Goal: Task Accomplishment & Management: Manage account settings

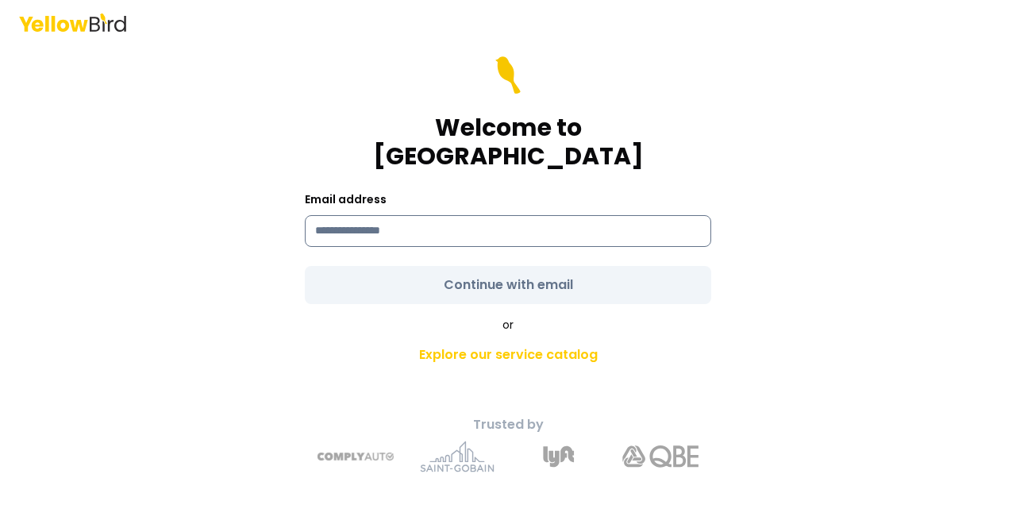
click at [427, 215] on input at bounding box center [508, 231] width 407 height 32
type input "**********"
click at [546, 271] on form "**********" at bounding box center [508, 180] width 407 height 248
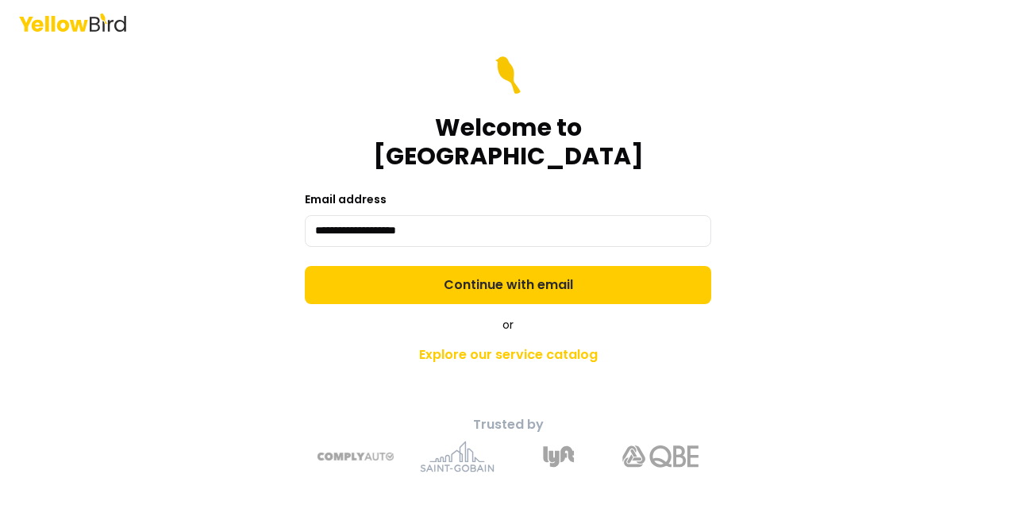
click at [546, 271] on button "Continue with email" at bounding box center [508, 285] width 407 height 38
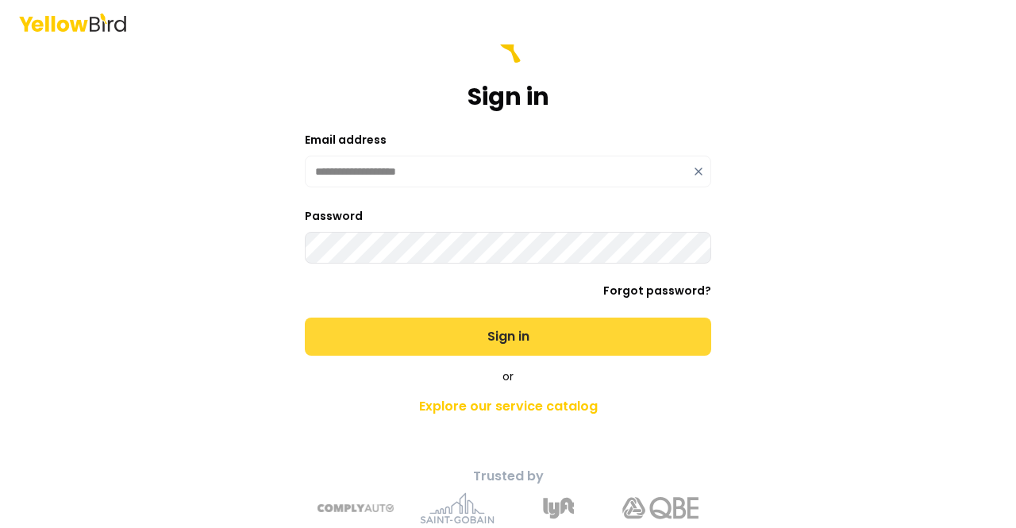
click at [443, 334] on button "Sign in" at bounding box center [508, 337] width 407 height 38
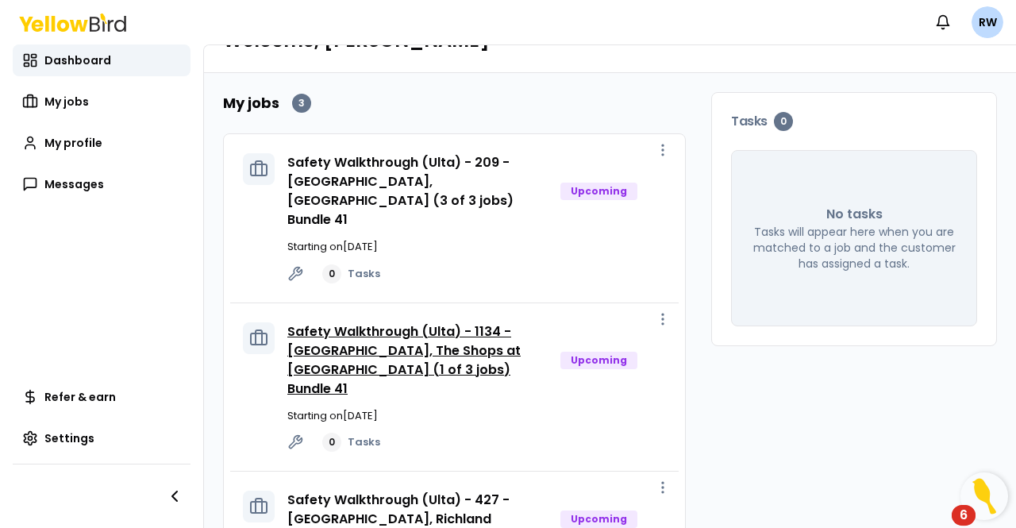
scroll to position [106, 0]
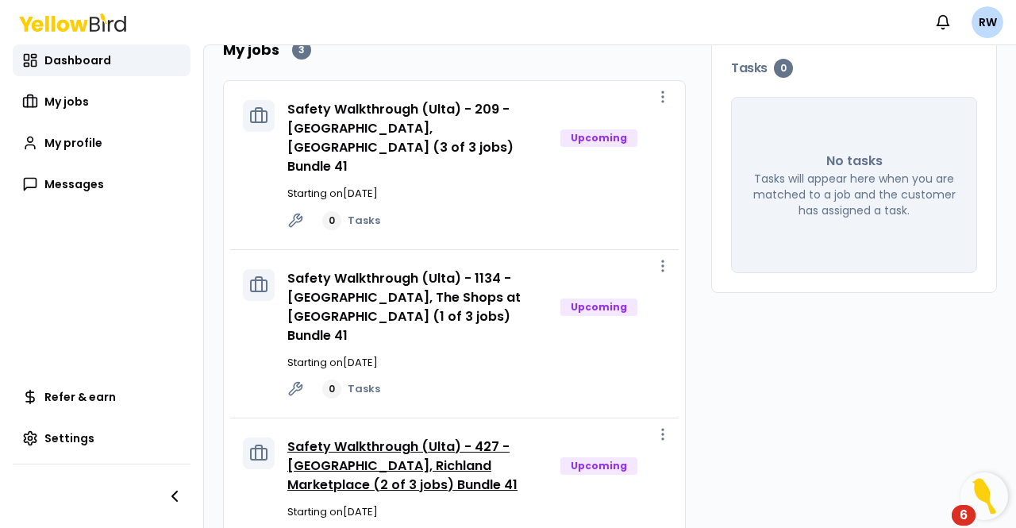
click at [368, 438] on link "Safety Walkthrough (Ulta) - 427 - [GEOGRAPHIC_DATA], Richland Marketplace (2 of…" at bounding box center [402, 466] width 230 height 56
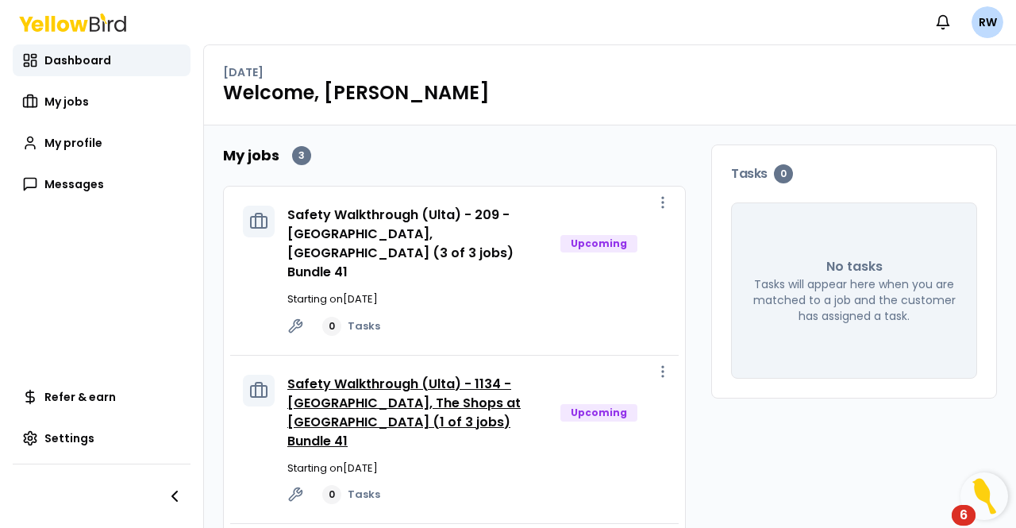
click at [327, 376] on link "Safety Walkthrough (Ulta) - 1134 - [GEOGRAPHIC_DATA], The Shops at [GEOGRAPHIC_…" at bounding box center [403, 412] width 233 height 75
click at [310, 463] on div "Safety Walkthrough (Ulta) - 1134 - Warrington, The Shops at Valley Square (1 of…" at bounding box center [454, 440] width 449 height 169
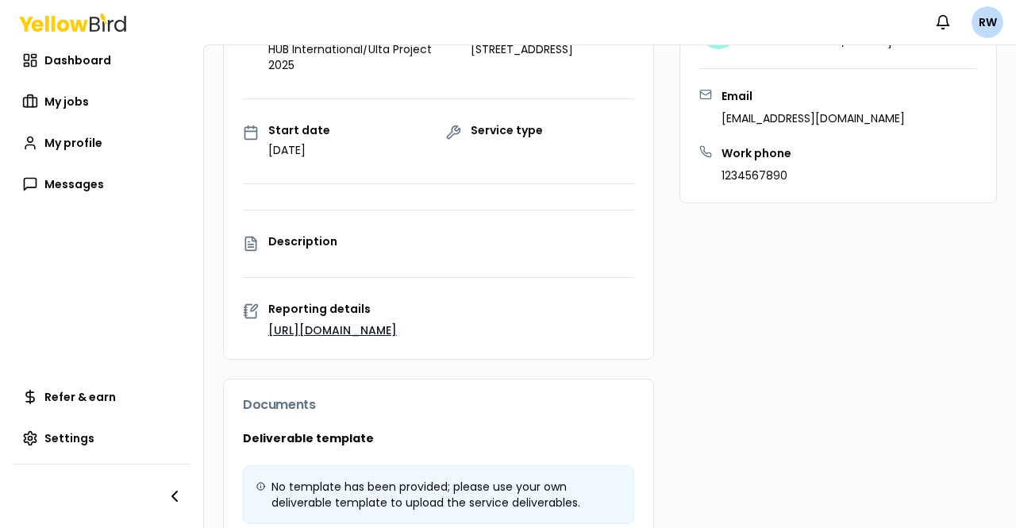
scroll to position [79, 0]
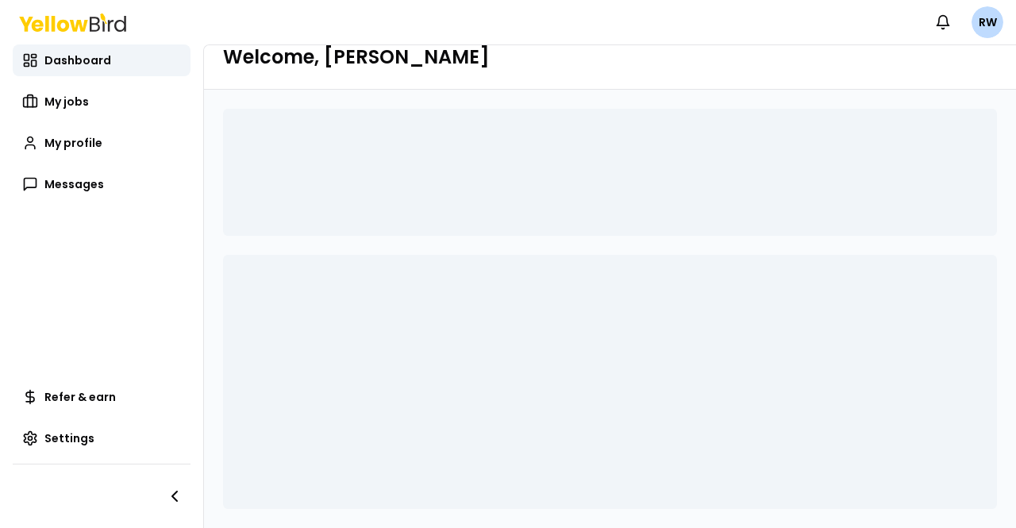
scroll to position [35, 0]
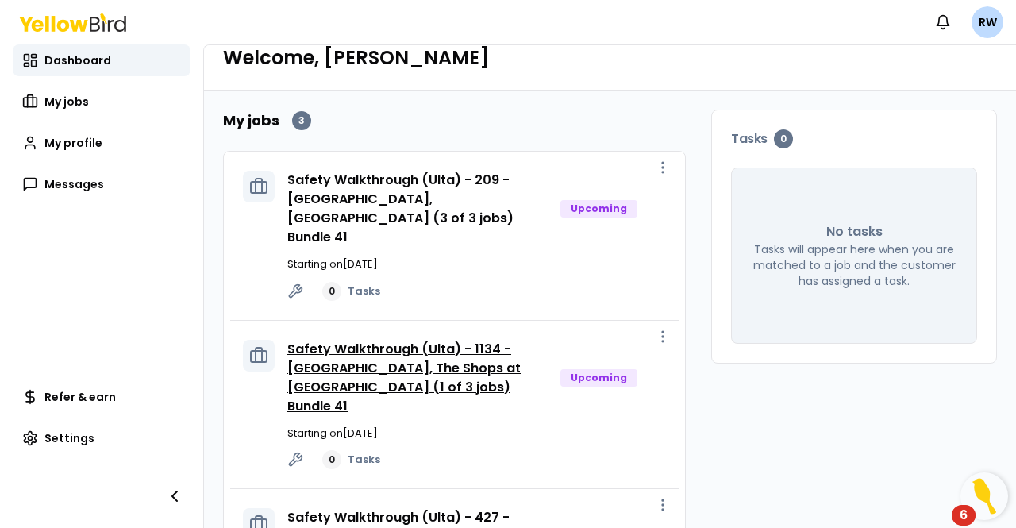
click at [384, 340] on link "Safety Walkthrough (Ulta) - 1134 - [GEOGRAPHIC_DATA], The Shops at [GEOGRAPHIC_…" at bounding box center [403, 377] width 233 height 75
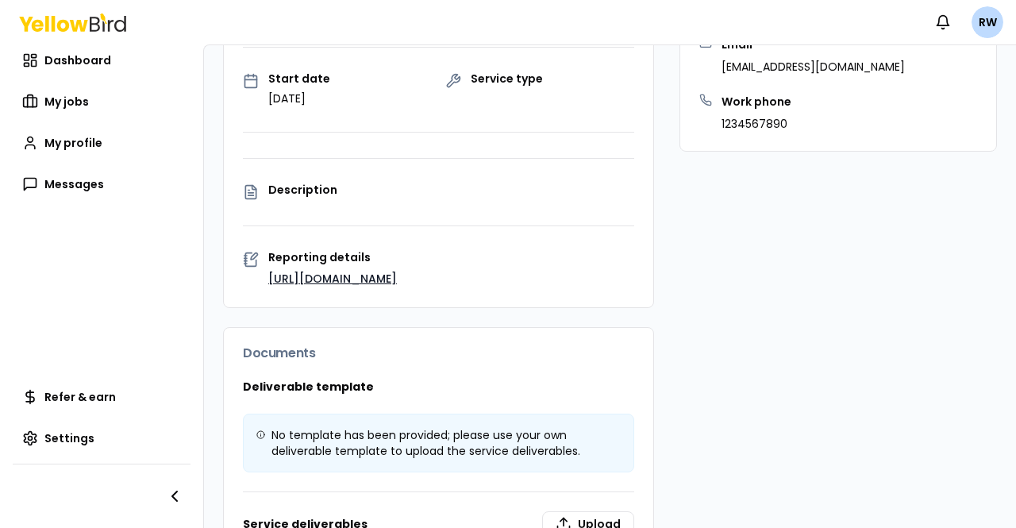
scroll to position [273, 0]
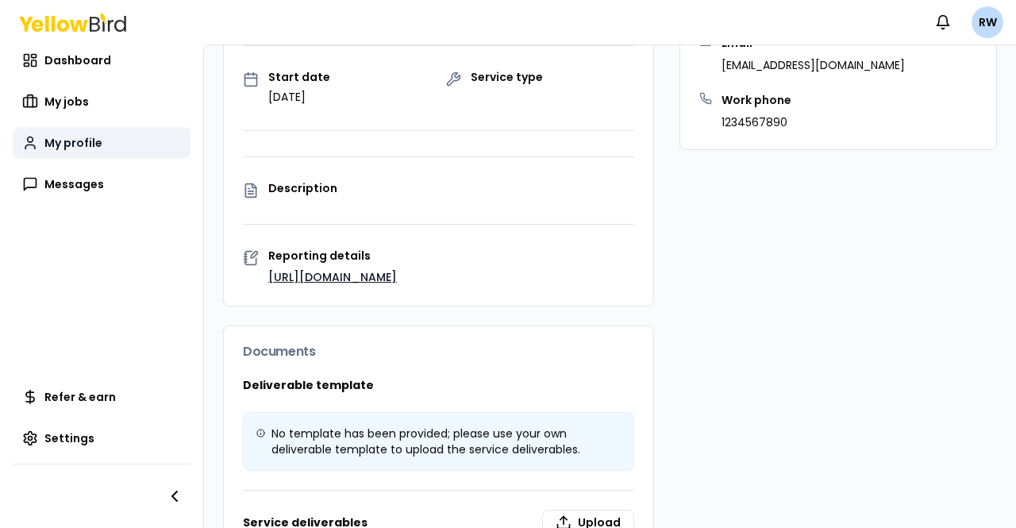
scroll to position [35, 0]
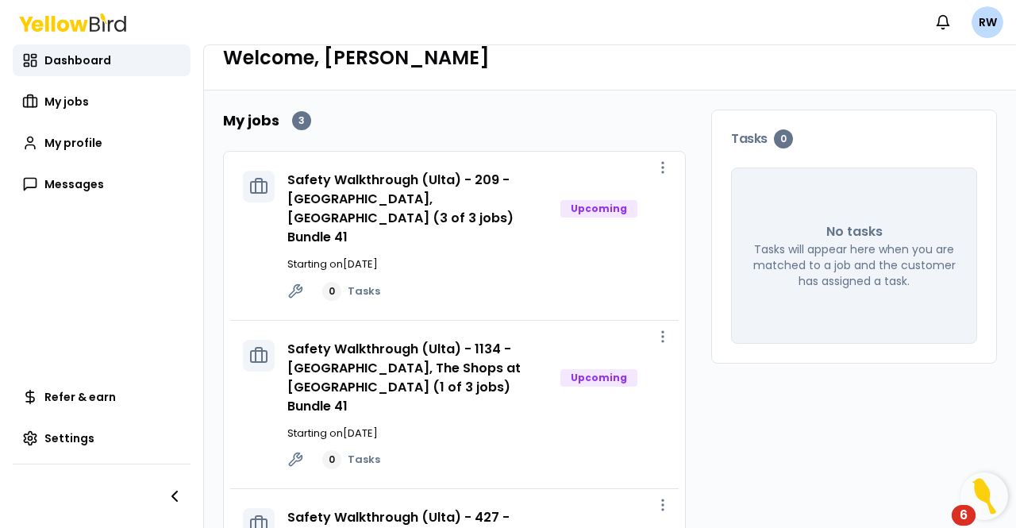
click at [422, 209] on div "Safety Walkthrough (Ulta) - 209 - York, York Town Center (3 of 3 jobs) Bundle 4…" at bounding box center [476, 236] width 379 height 130
click at [422, 202] on link "Safety Walkthrough (Ulta) - 209 - [GEOGRAPHIC_DATA], [GEOGRAPHIC_DATA] (3 of 3 …" at bounding box center [400, 208] width 226 height 75
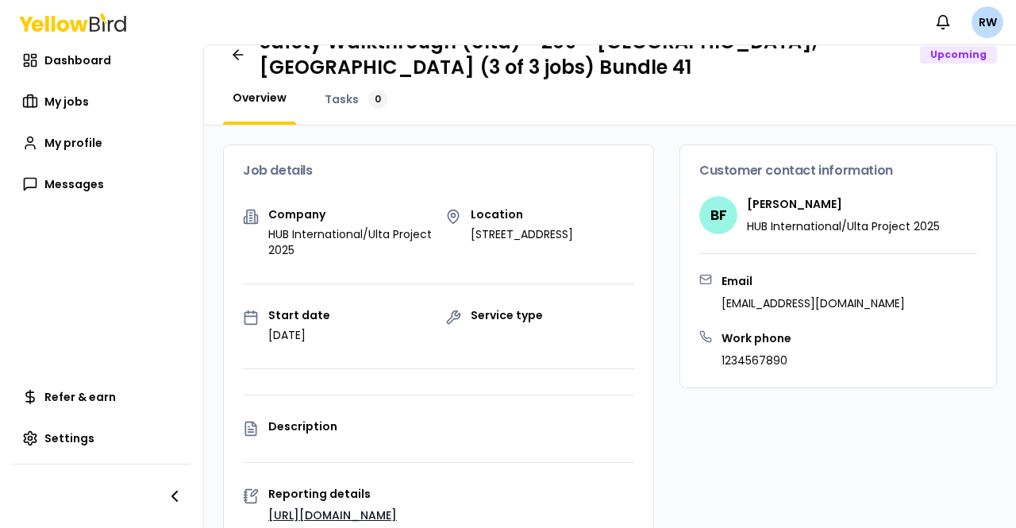
scroll to position [273, 0]
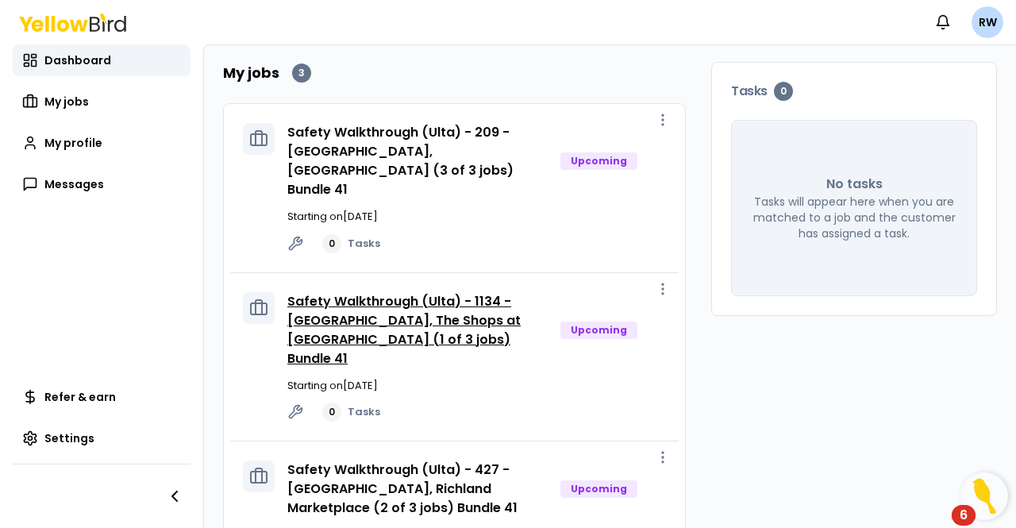
scroll to position [106, 0]
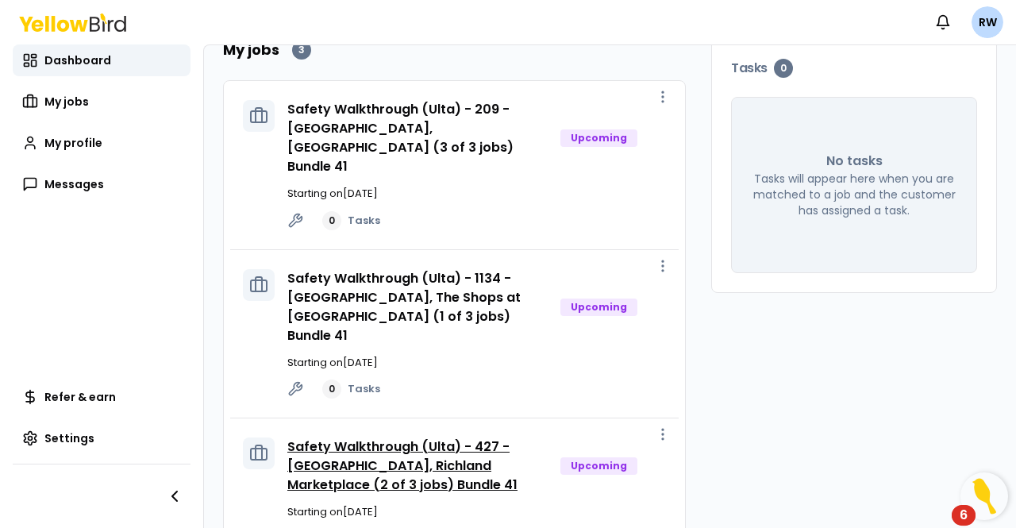
click at [365, 438] on link "Safety Walkthrough (Ulta) - 427 - Quakertown, Richland Marketplace (2 of 3 jobs…" at bounding box center [402, 466] width 230 height 56
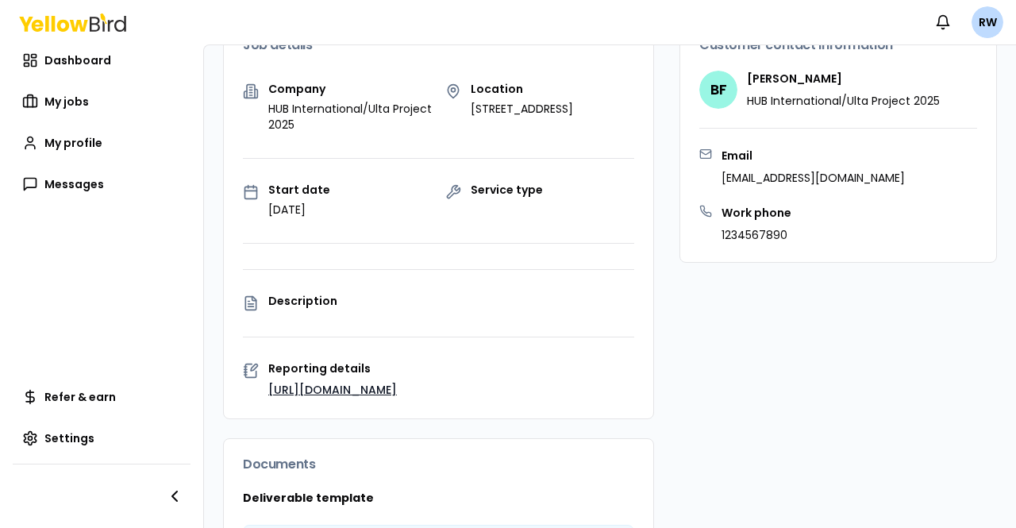
scroll to position [185, 0]
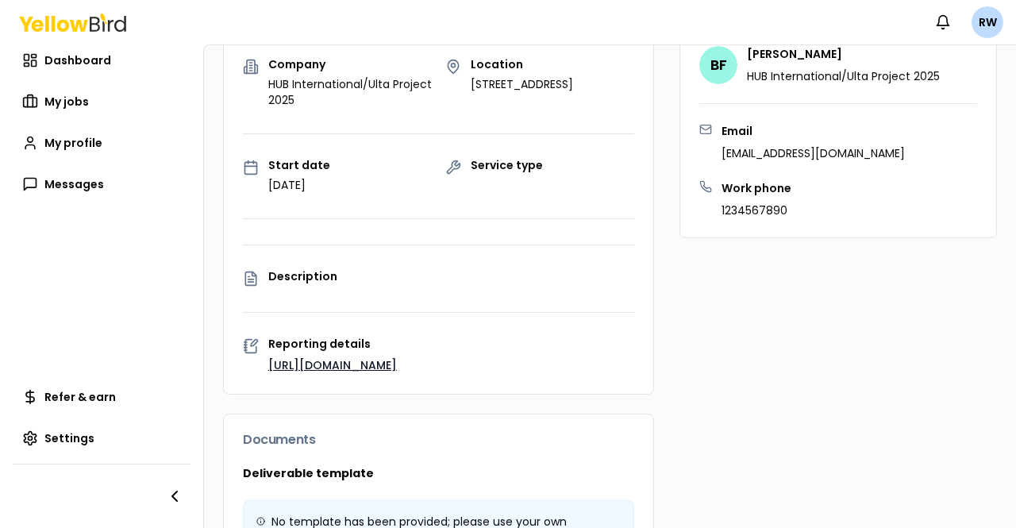
click at [339, 373] on link "[URL][DOMAIN_NAME]" at bounding box center [332, 365] width 129 height 16
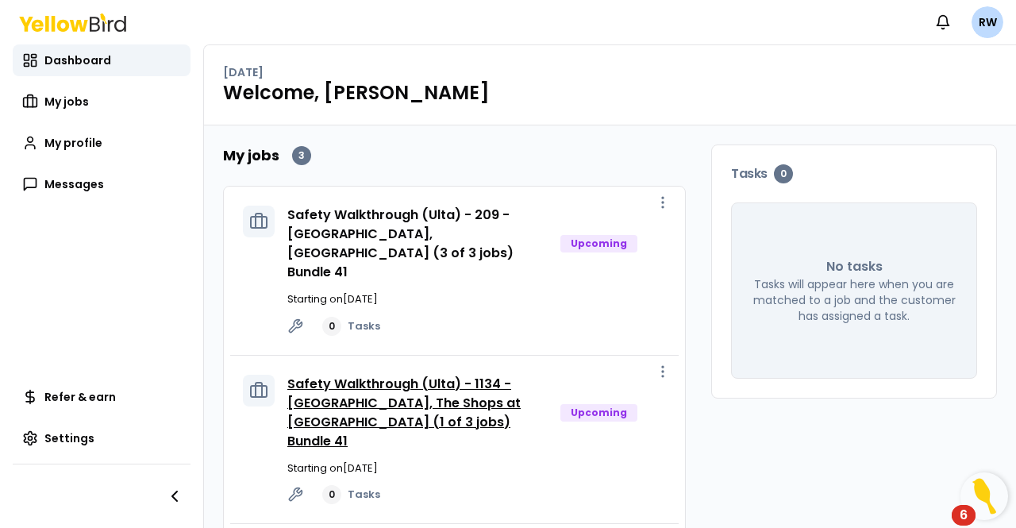
scroll to position [79, 0]
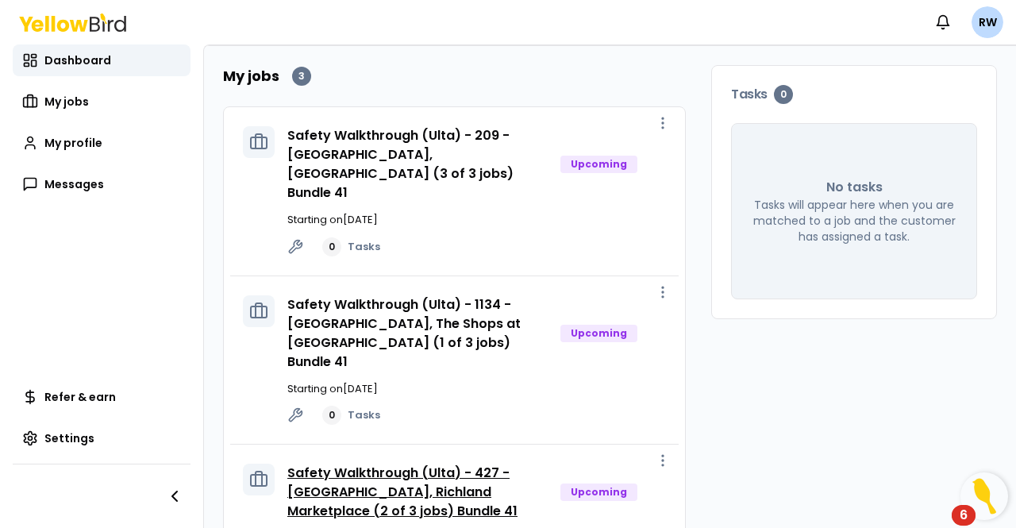
click at [407, 464] on link "Safety Walkthrough (Ulta) - 427 - [GEOGRAPHIC_DATA], Richland Marketplace (2 of…" at bounding box center [402, 492] width 230 height 56
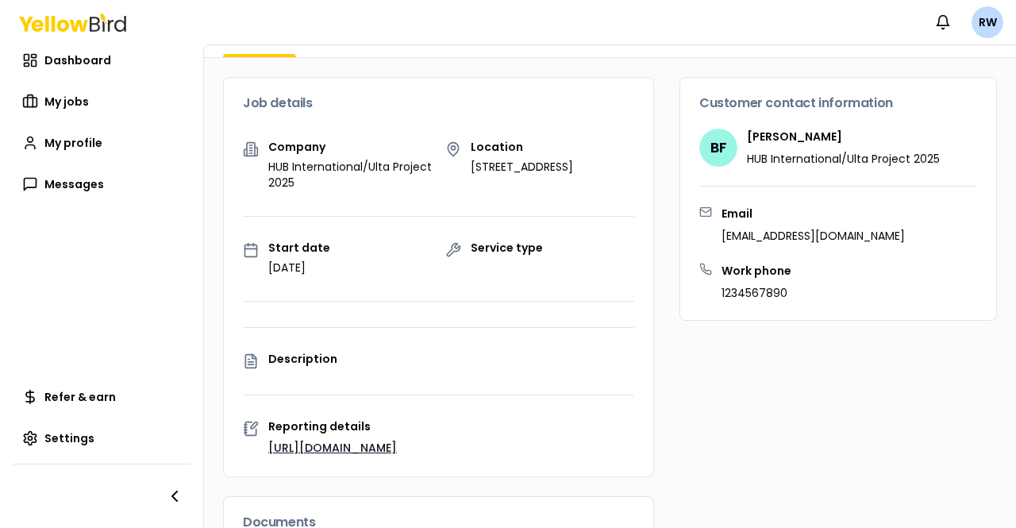
scroll to position [100, 0]
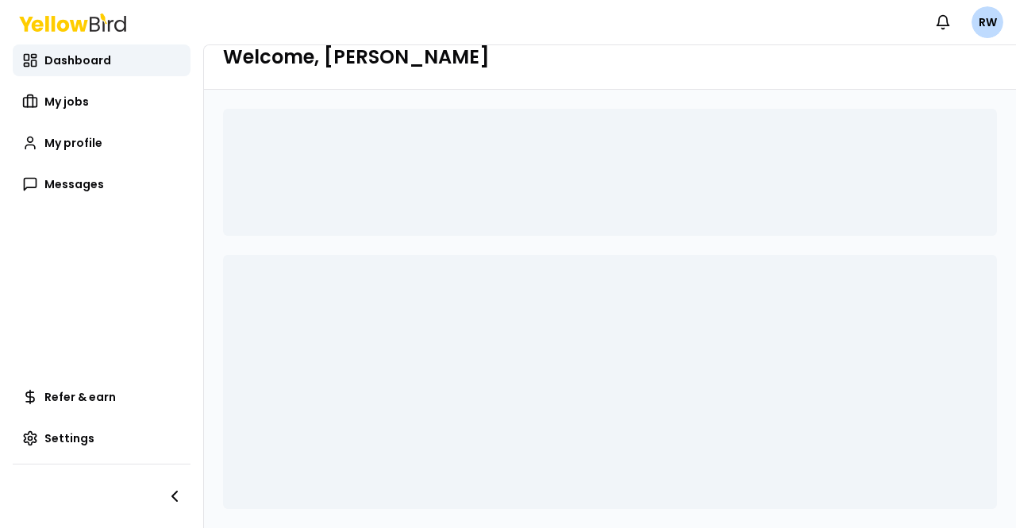
scroll to position [35, 0]
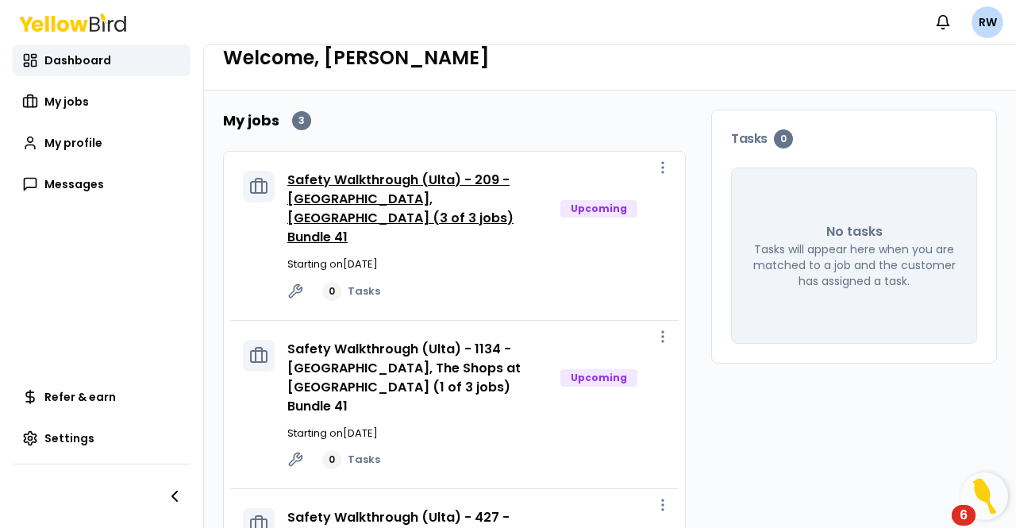
click at [386, 202] on link "Safety Walkthrough (Ulta) - 209 - [GEOGRAPHIC_DATA], [GEOGRAPHIC_DATA] (3 of 3 …" at bounding box center [400, 208] width 226 height 75
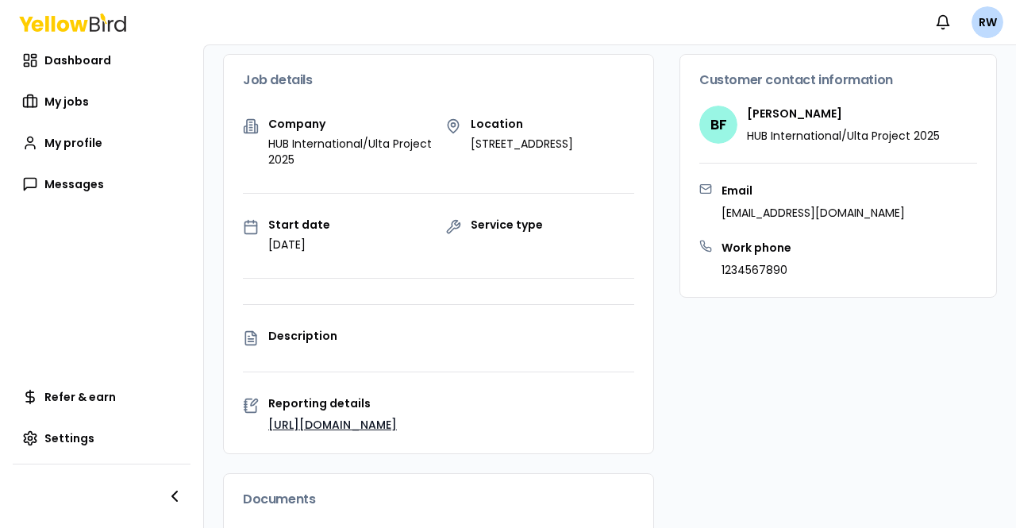
scroll to position [194, 0]
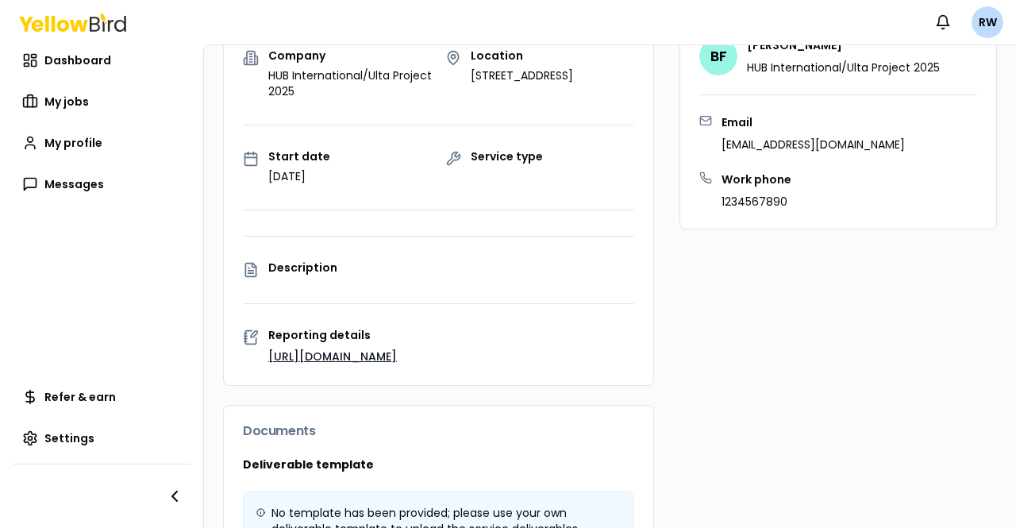
click at [347, 356] on link "[URL][DOMAIN_NAME]" at bounding box center [332, 357] width 129 height 16
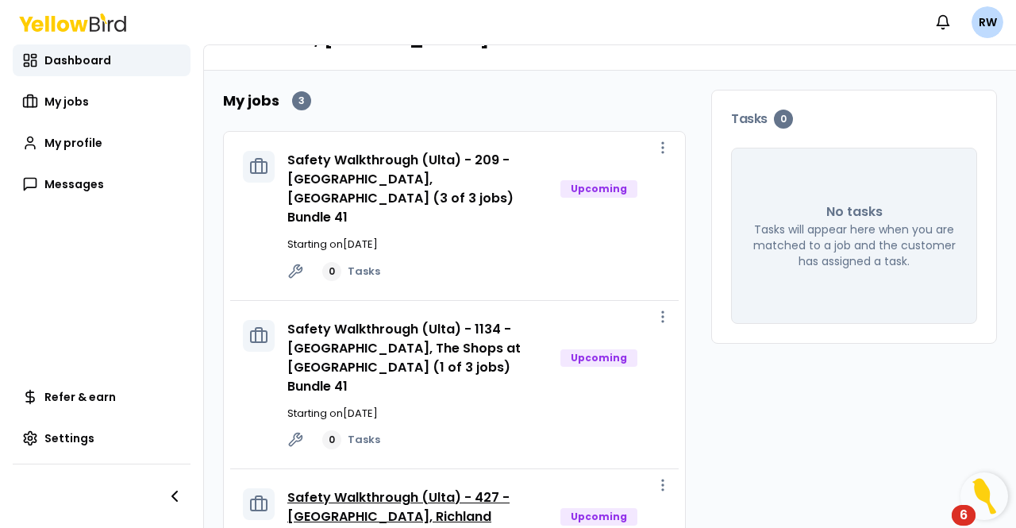
scroll to position [79, 0]
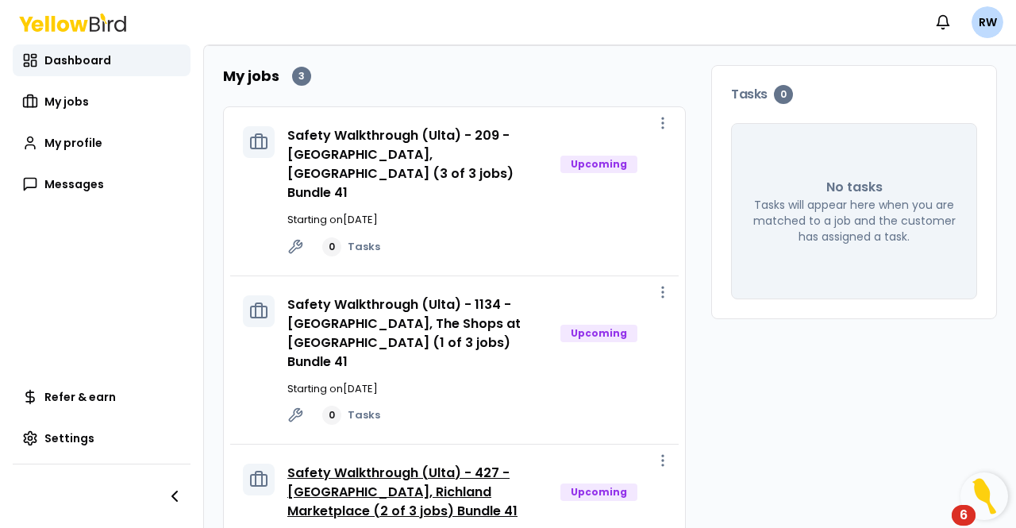
click at [367, 464] on link "Safety Walkthrough (Ulta) - 427 - [GEOGRAPHIC_DATA], Richland Marketplace (2 of…" at bounding box center [402, 492] width 230 height 56
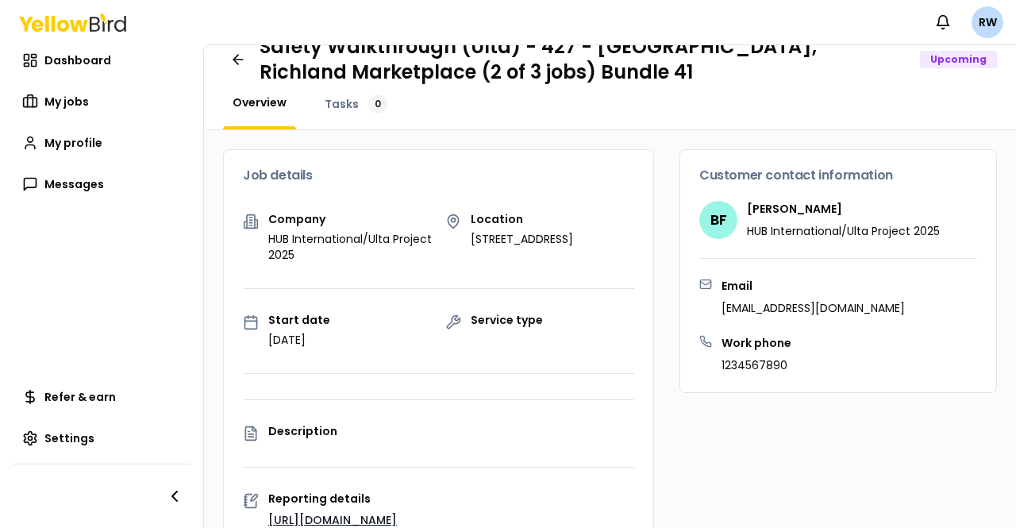
scroll to position [21, 0]
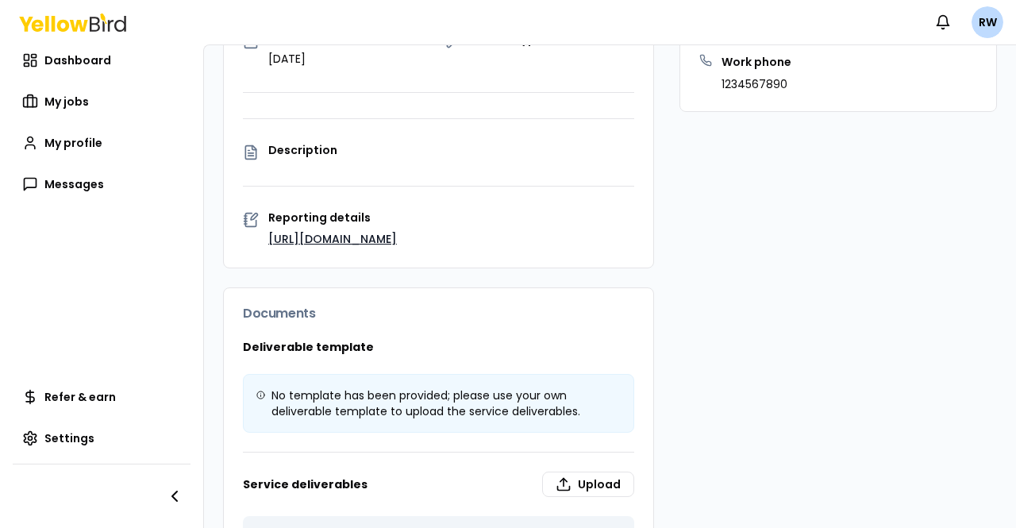
scroll to position [100, 0]
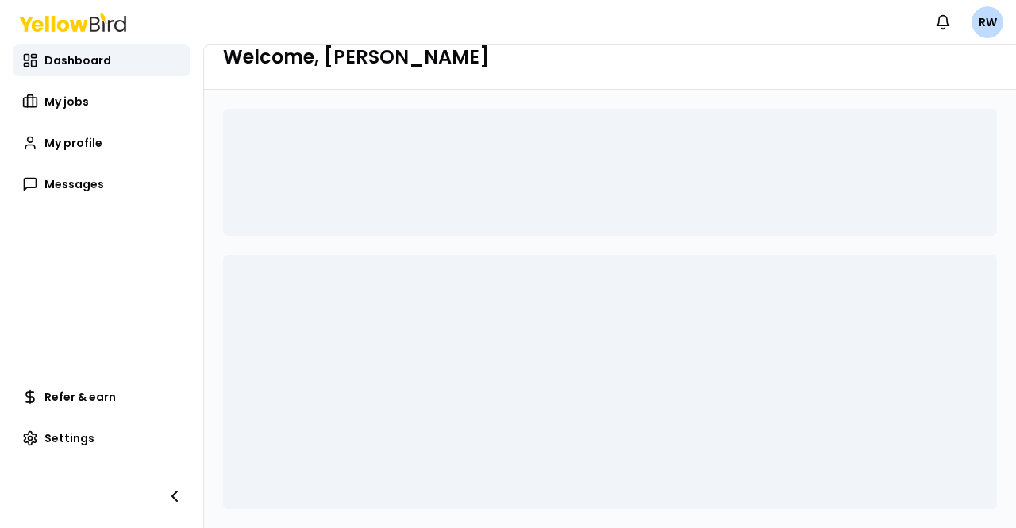
scroll to position [35, 0]
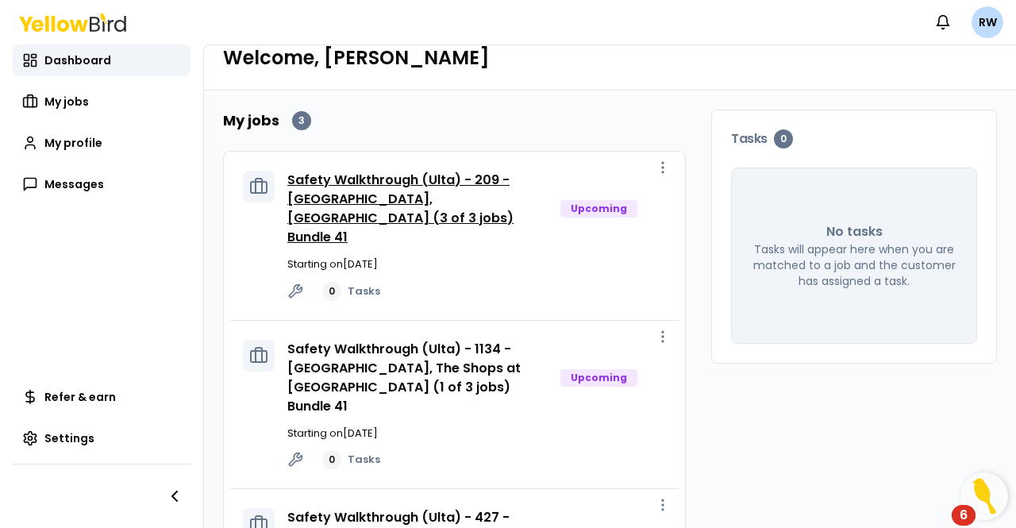
click at [430, 204] on link "Safety Walkthrough (Ulta) - 209 - [GEOGRAPHIC_DATA], [GEOGRAPHIC_DATA] (3 of 3 …" at bounding box center [400, 208] width 226 height 75
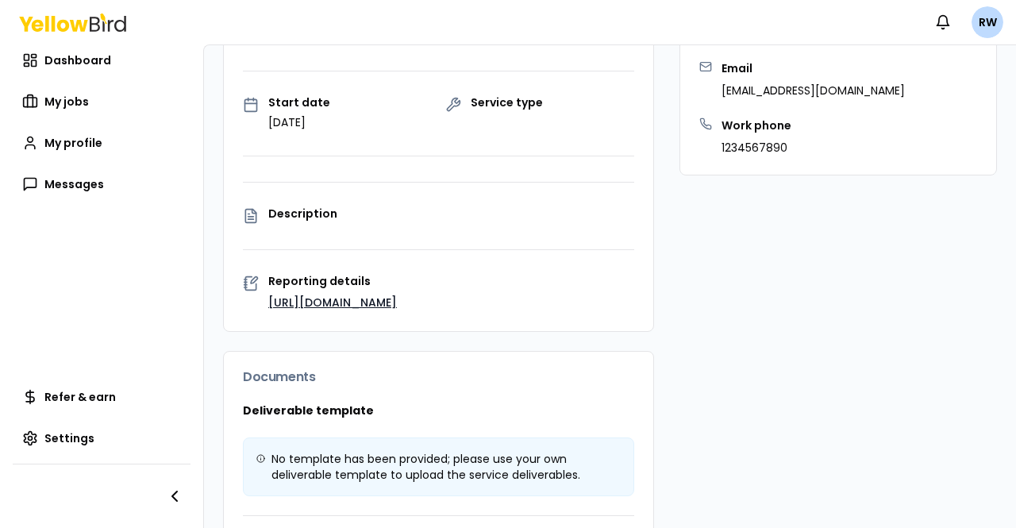
scroll to position [273, 0]
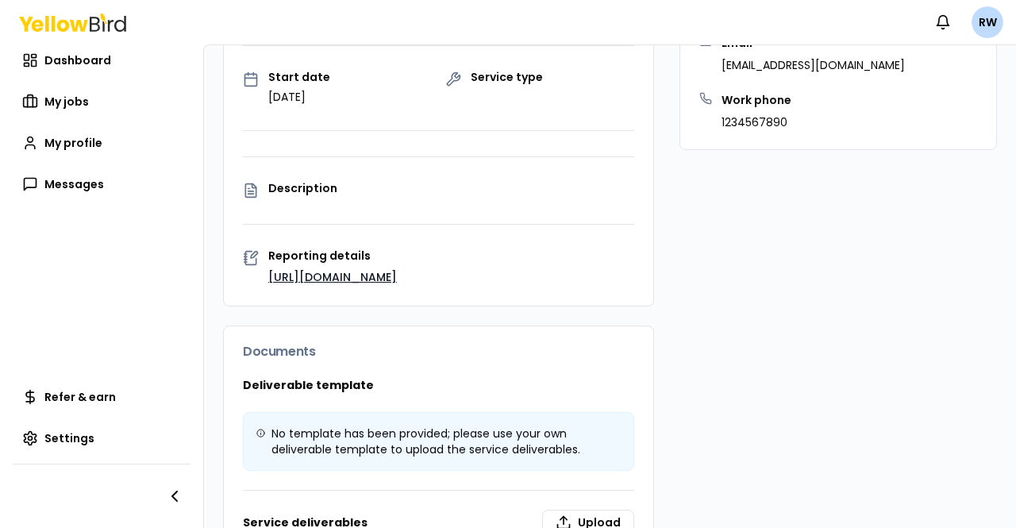
click at [354, 280] on link "[URL][DOMAIN_NAME]" at bounding box center [332, 277] width 129 height 16
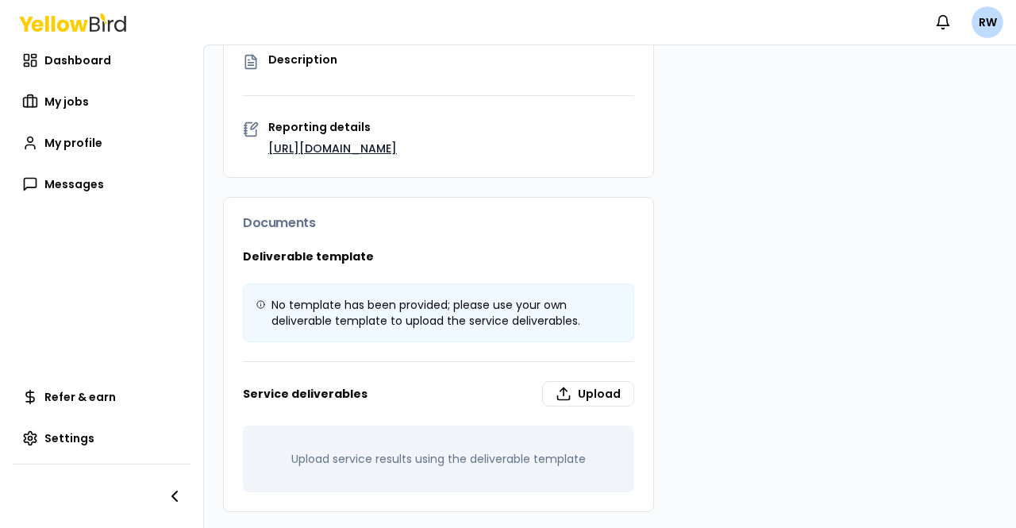
scroll to position [164, 0]
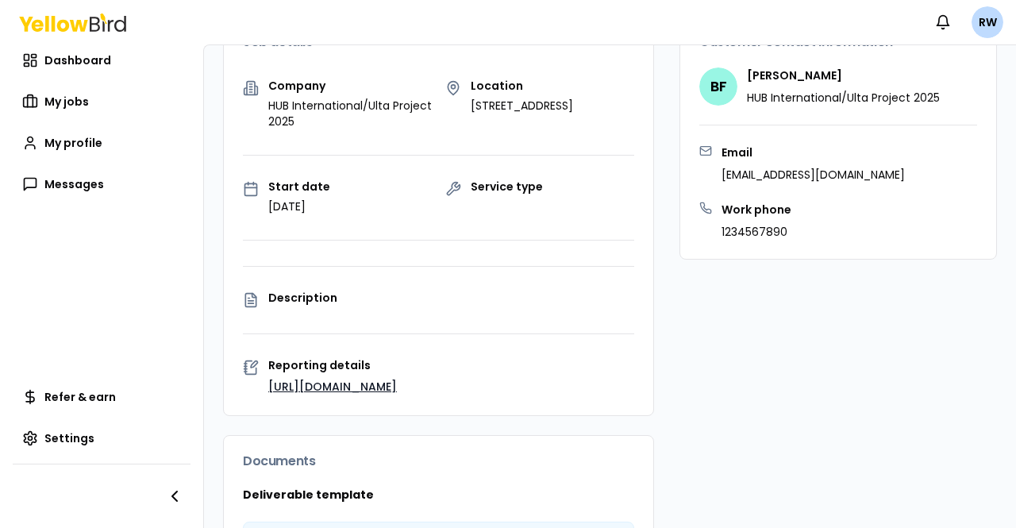
click at [343, 390] on link "[URL][DOMAIN_NAME]" at bounding box center [332, 387] width 129 height 16
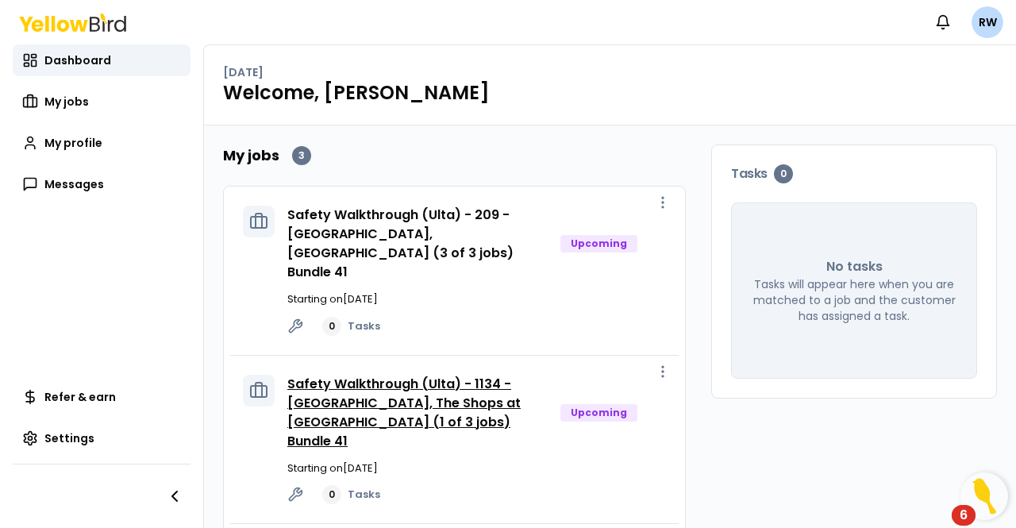
click at [396, 375] on link "Safety Walkthrough (Ulta) - 1134 - [GEOGRAPHIC_DATA], The Shops at [GEOGRAPHIC_…" at bounding box center [403, 412] width 233 height 75
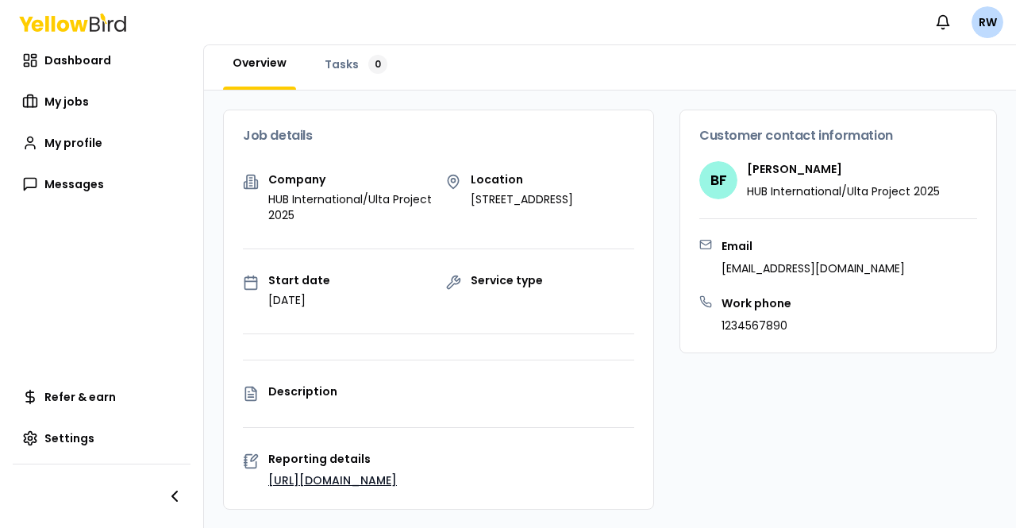
scroll to position [159, 0]
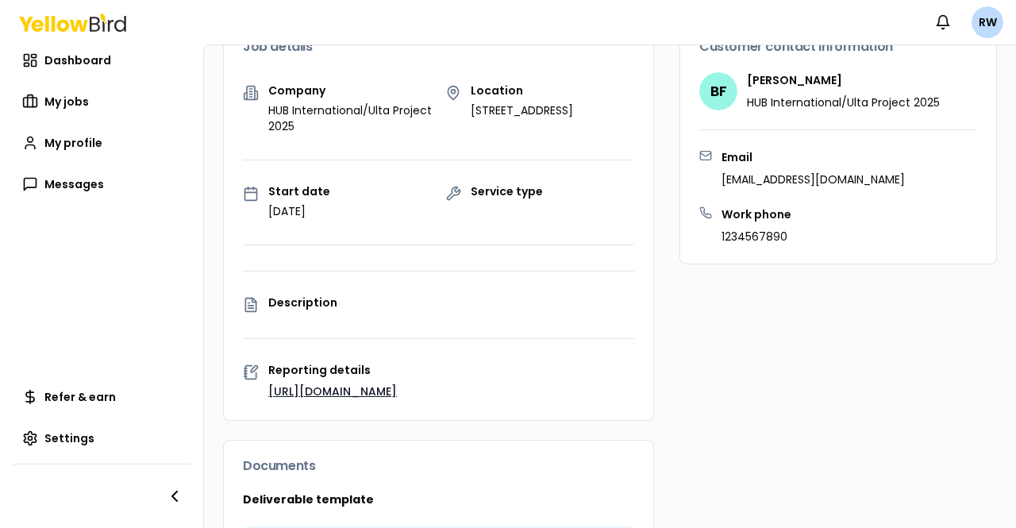
click at [364, 390] on link "[URL][DOMAIN_NAME]" at bounding box center [332, 392] width 129 height 16
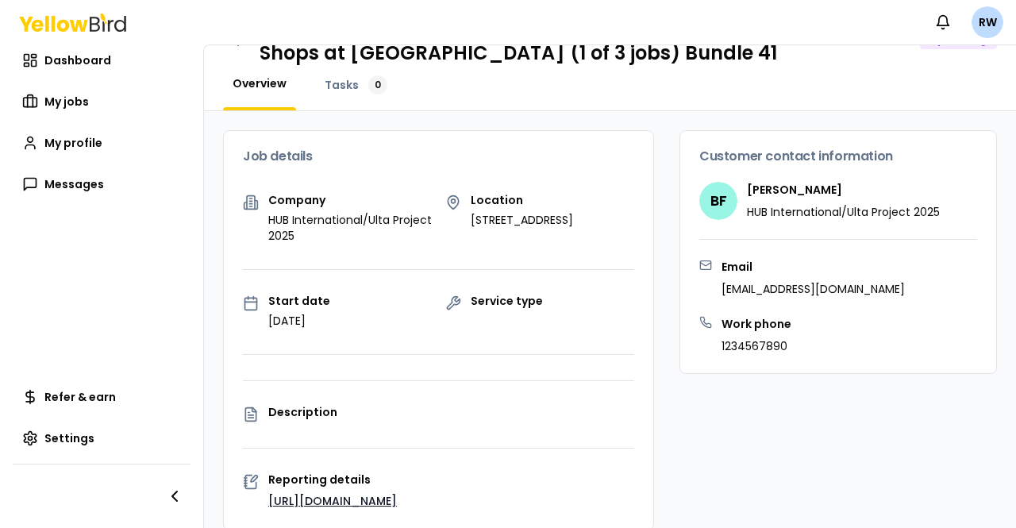
scroll to position [159, 0]
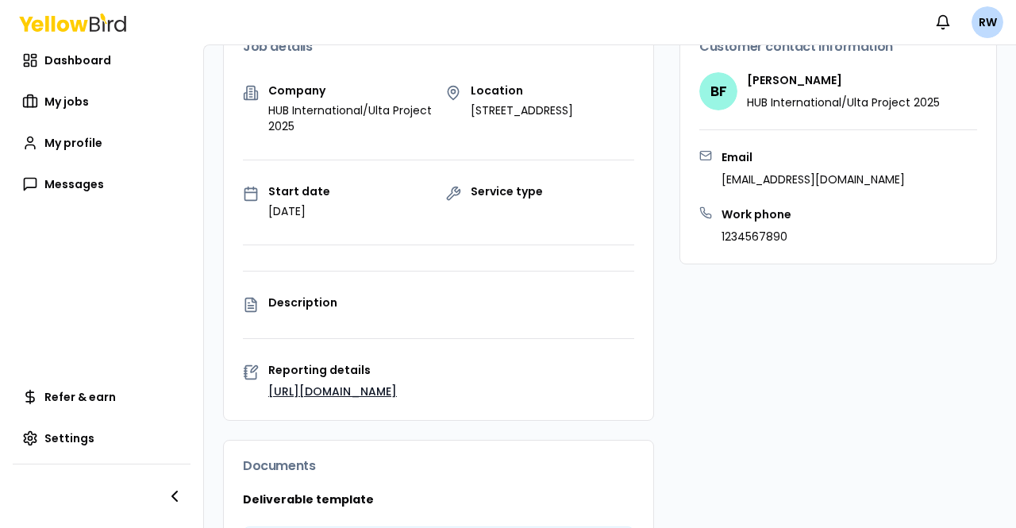
click at [338, 385] on link "[URL][DOMAIN_NAME]" at bounding box center [332, 392] width 129 height 16
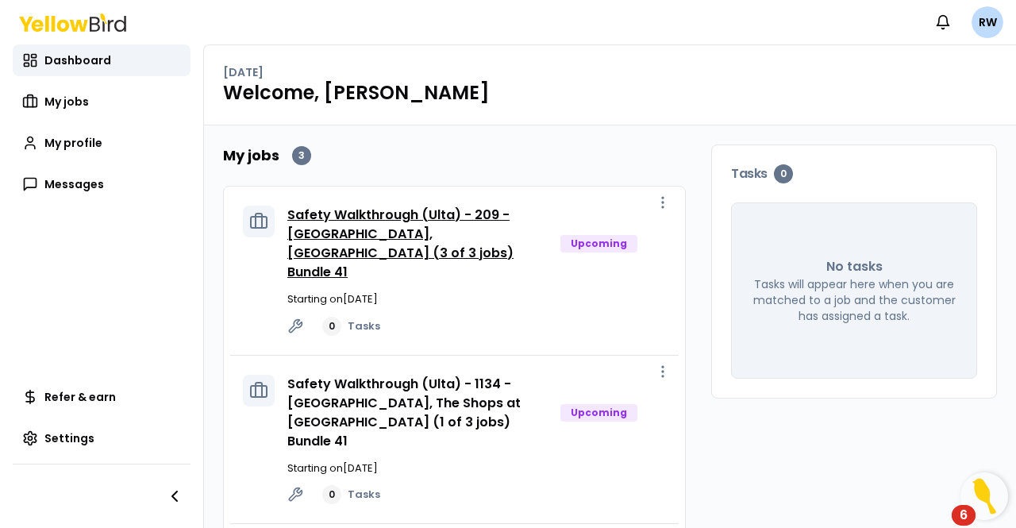
click at [403, 218] on link "Safety Walkthrough (Ulta) - 209 - [GEOGRAPHIC_DATA], [GEOGRAPHIC_DATA] (3 of 3 …" at bounding box center [400, 243] width 226 height 75
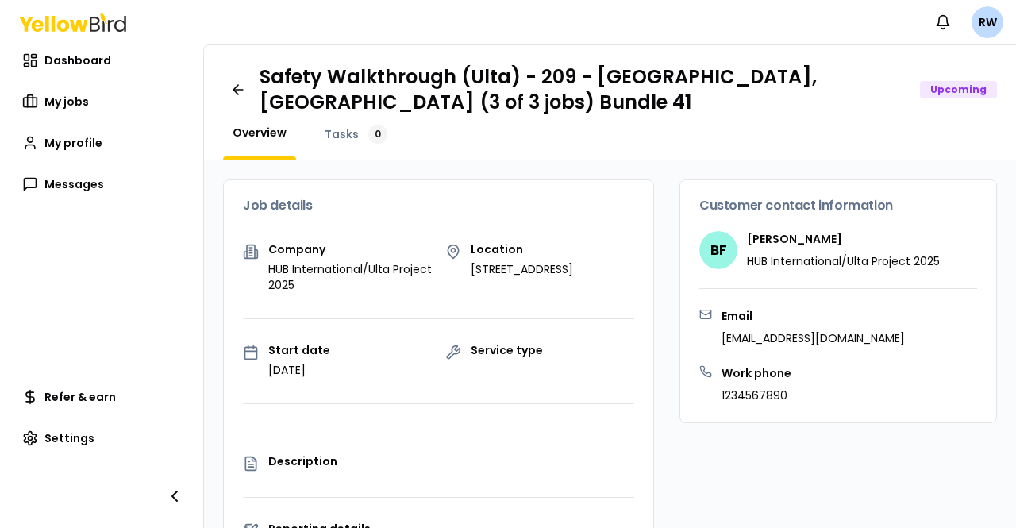
scroll to position [159, 0]
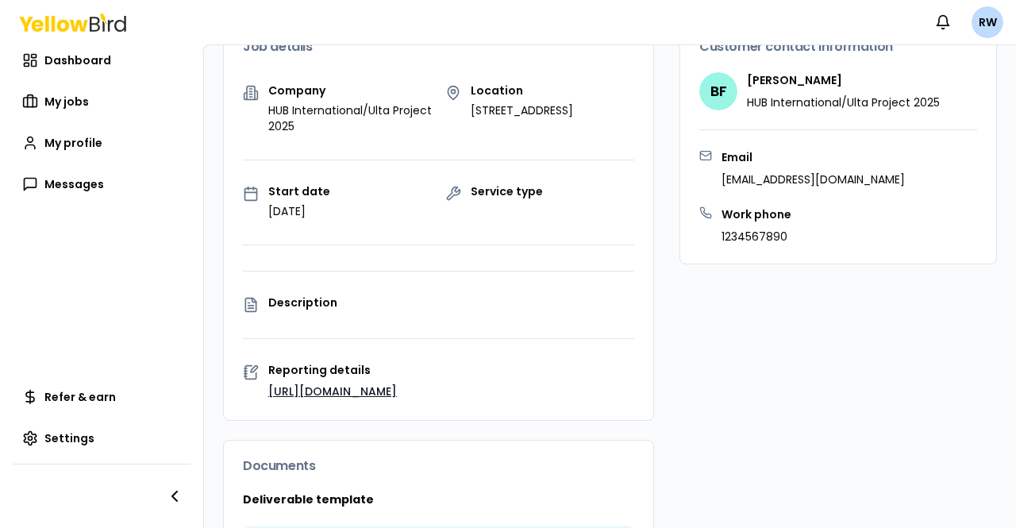
click at [379, 390] on link "[URL][DOMAIN_NAME]" at bounding box center [332, 392] width 129 height 16
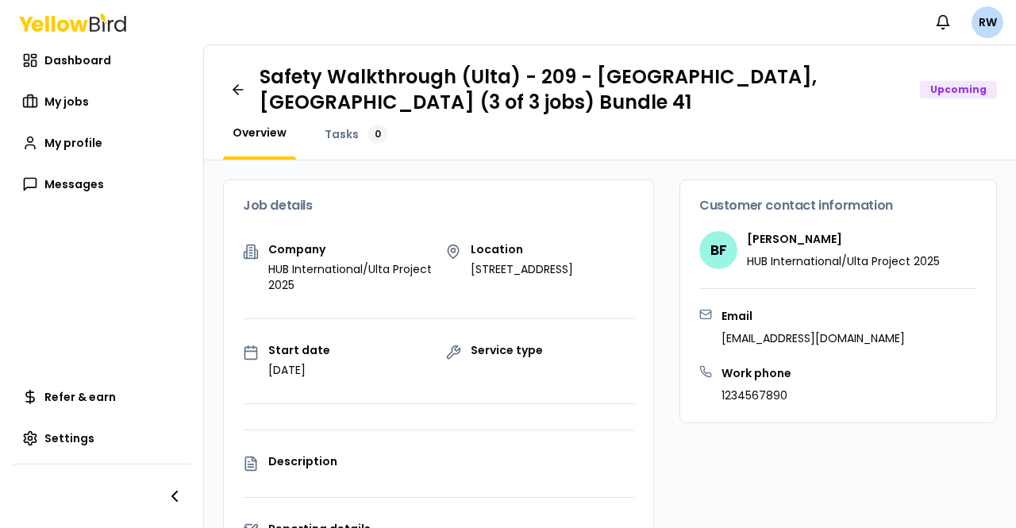
click at [796, 238] on h4 "[PERSON_NAME]" at bounding box center [843, 239] width 193 height 16
click at [702, 255] on span "BF" at bounding box center [719, 250] width 38 height 38
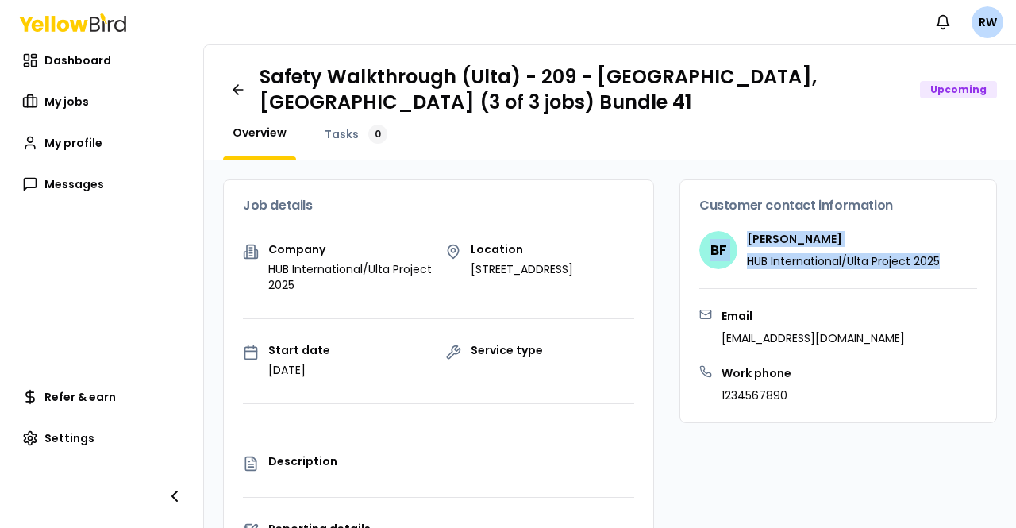
drag, startPoint x: 942, startPoint y: 265, endPoint x: 678, endPoint y: 269, distance: 263.6
click at [680, 269] on div "Customer contact information BF Bayyinah Francies HUB International/Ulta Projec…" at bounding box center [838, 244] width 316 height 128
click at [747, 231] on h4 "[PERSON_NAME]" at bounding box center [843, 239] width 193 height 16
click at [747, 236] on h4 "[PERSON_NAME]" at bounding box center [843, 239] width 193 height 16
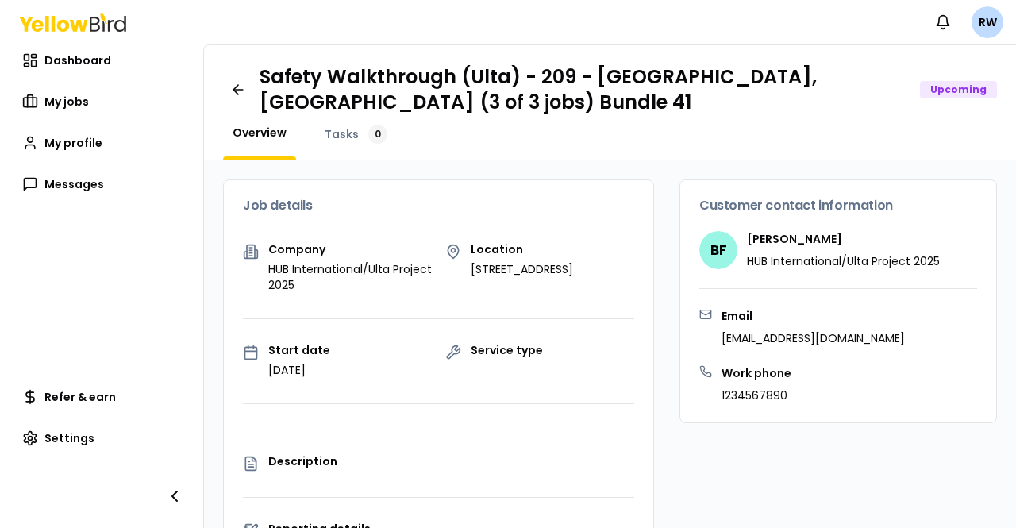
drag, startPoint x: 736, startPoint y: 233, endPoint x: 853, endPoint y: 238, distance: 116.9
click at [853, 238] on h4 "[PERSON_NAME]" at bounding box center [843, 239] width 193 height 16
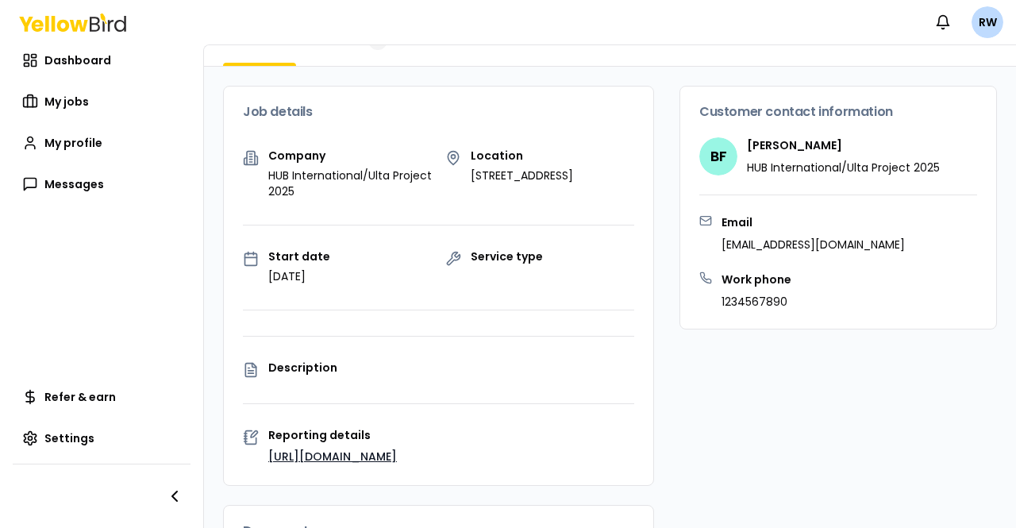
scroll to position [84, 0]
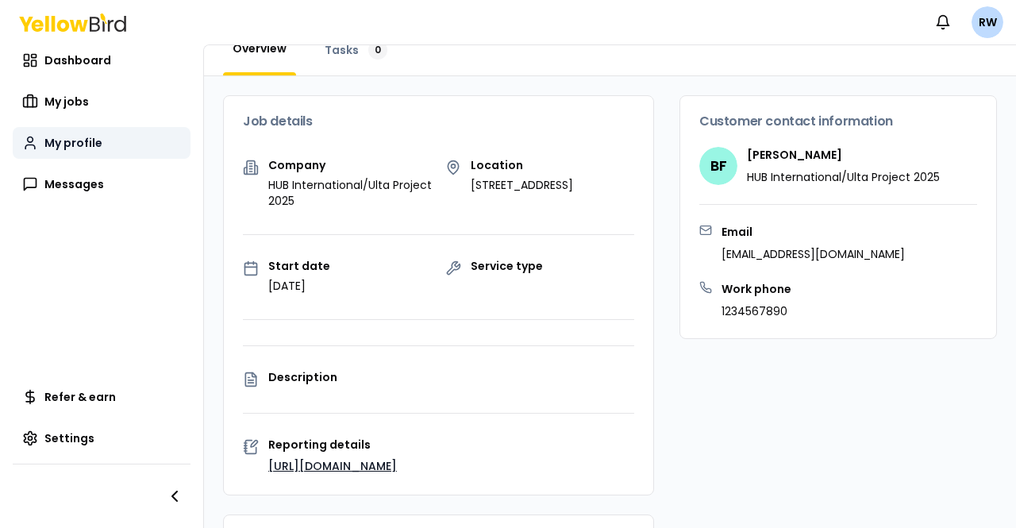
click at [73, 136] on span "My profile" at bounding box center [73, 143] width 58 height 16
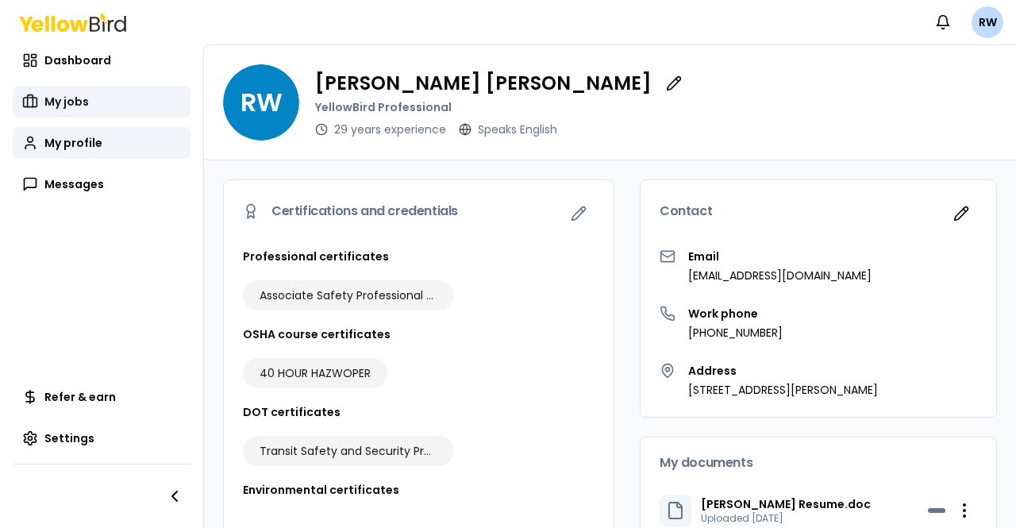
click at [60, 89] on link "My jobs" at bounding box center [102, 102] width 178 height 32
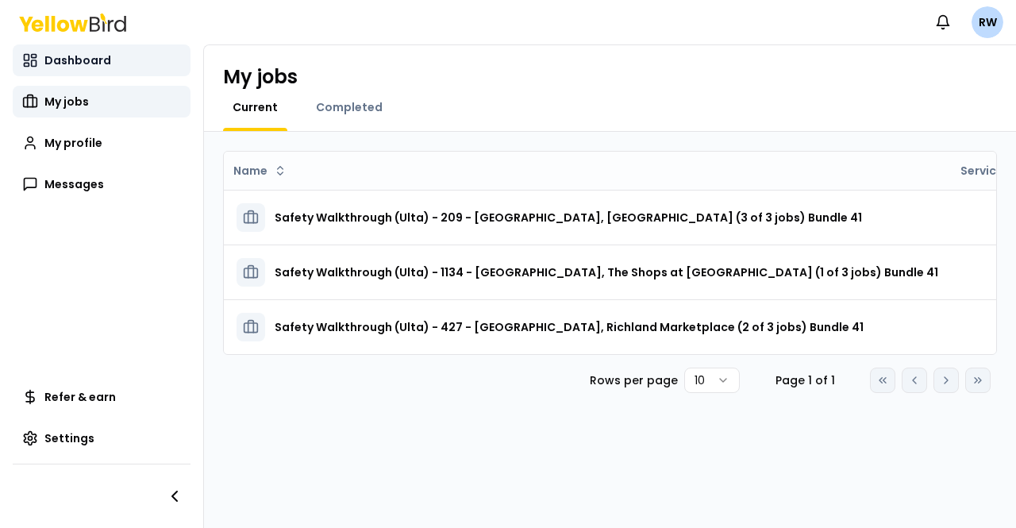
click at [98, 56] on span "Dashboard" at bounding box center [77, 60] width 67 height 16
